Goal: Navigation & Orientation: Find specific page/section

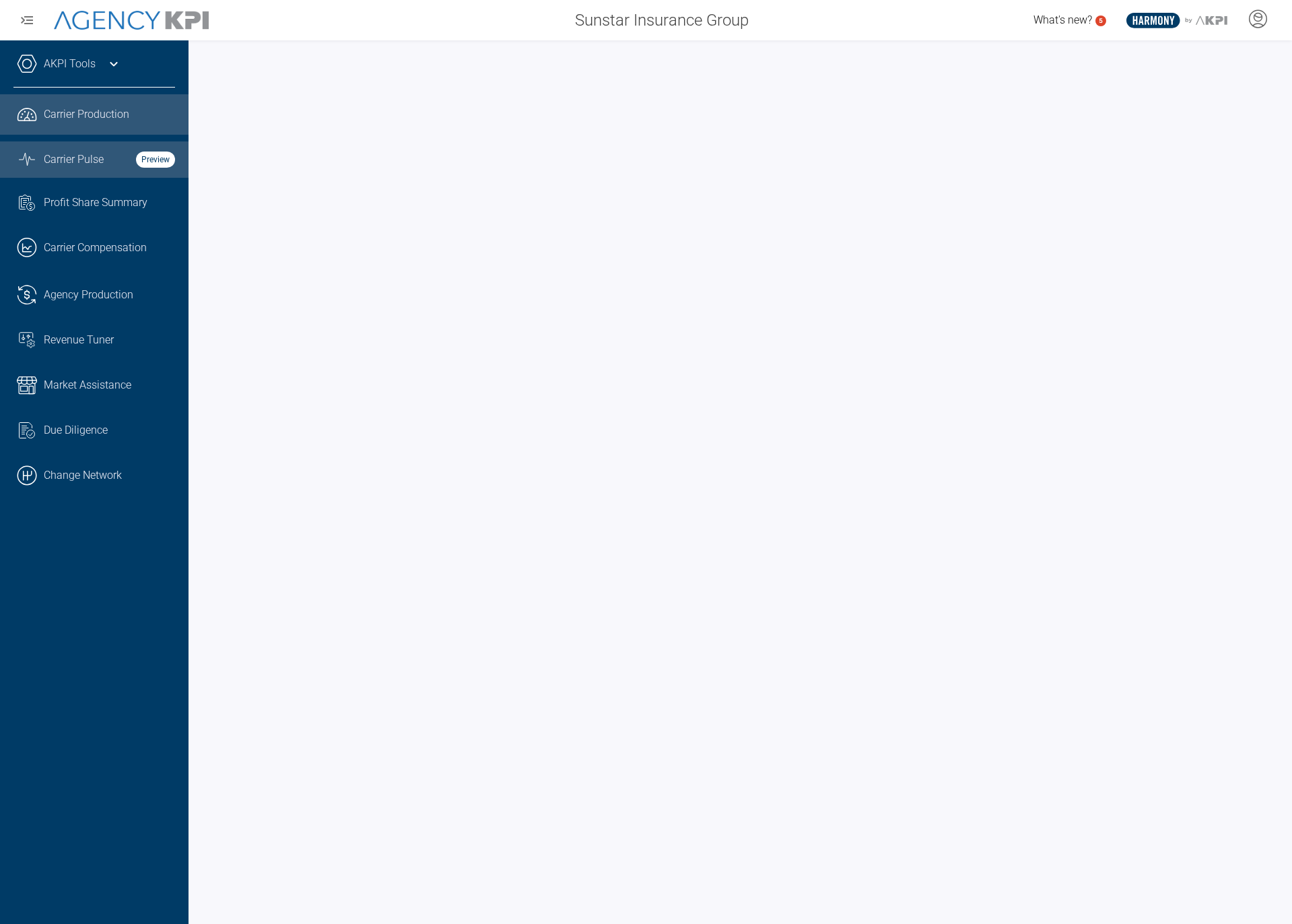
click at [27, 120] on icon at bounding box center [27, 114] width 18 height 12
click at [66, 157] on span "Carrier Pulse" at bounding box center [74, 160] width 60 height 16
click at [94, 111] on span "Carrier Production" at bounding box center [86, 114] width 85 height 16
click at [75, 149] on link "Graph Stats Streamline Icon: [URL][DOMAIN_NAME] Carrier Pulse Preview" at bounding box center [94, 160] width 189 height 36
click at [51, 115] on span "Carrier Production" at bounding box center [86, 114] width 85 height 16
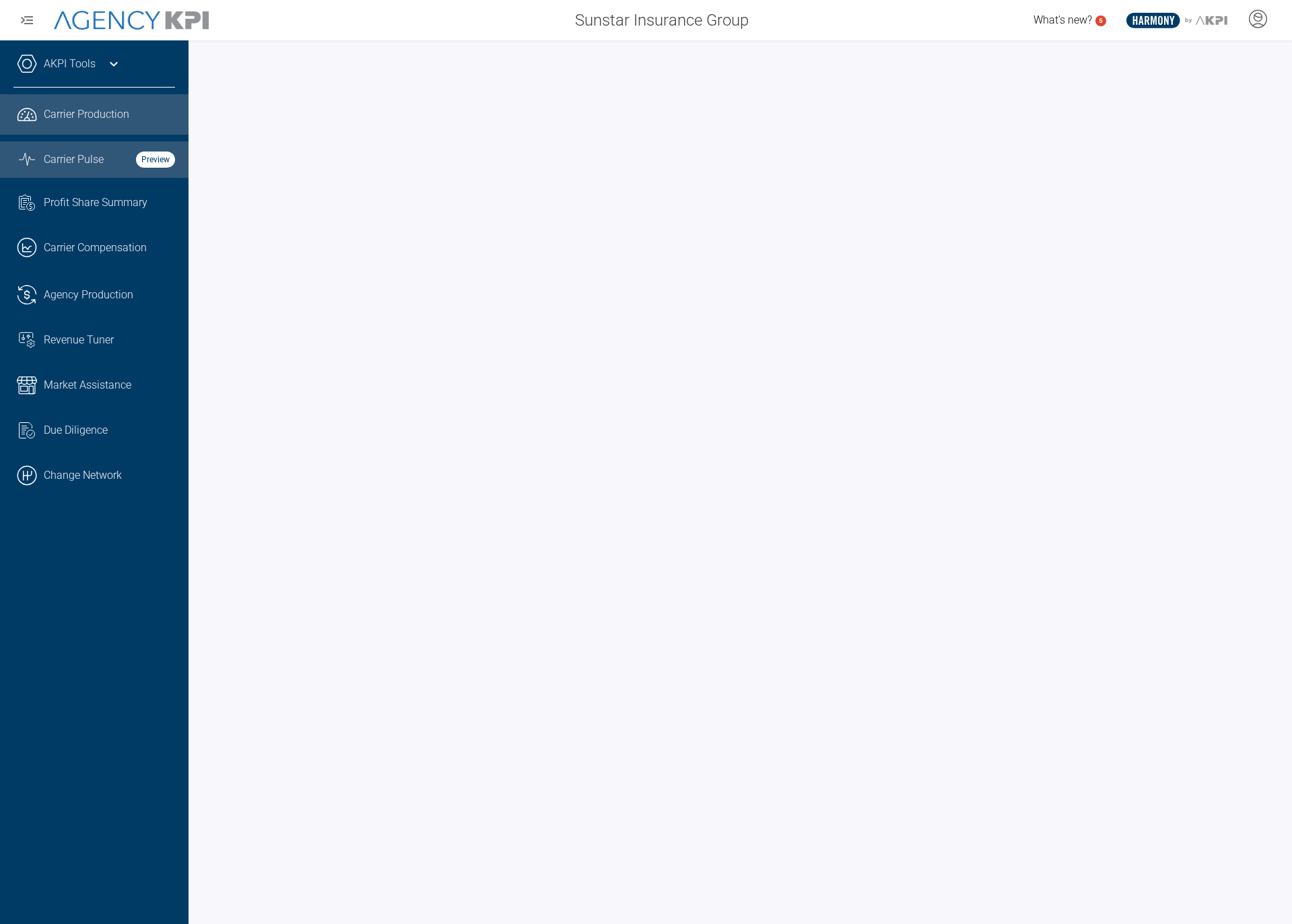
click at [57, 157] on span "Carrier Pulse" at bounding box center [74, 160] width 60 height 16
